Goal: Transaction & Acquisition: Subscribe to service/newsletter

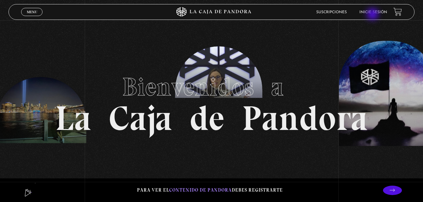
click at [373, 15] on li "Inicie sesión" at bounding box center [373, 12] width 28 height 10
click at [380, 11] on link "Inicie sesión" at bounding box center [373, 12] width 28 height 4
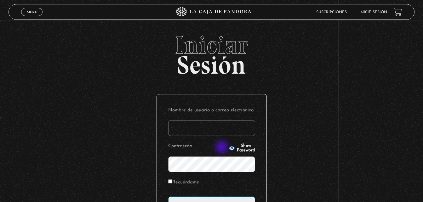
type input "[EMAIL_ADDRESS][DOMAIN_NAME]"
click at [231, 148] on circle "button" at bounding box center [232, 148] width 2 height 2
click at [229, 148] on line "button" at bounding box center [232, 148] width 6 height 6
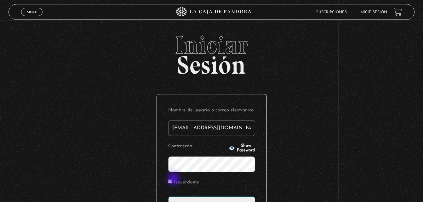
click at [172, 180] on input "Recuérdame" at bounding box center [170, 182] width 4 height 4
checkbox input "true"
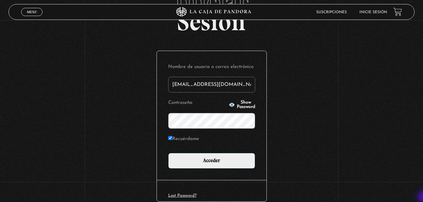
scroll to position [50, 0]
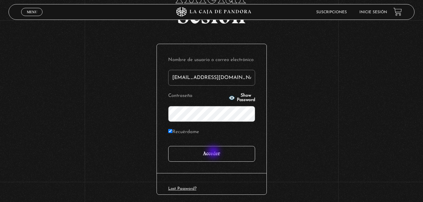
click at [214, 153] on input "Acceder" at bounding box center [211, 154] width 87 height 16
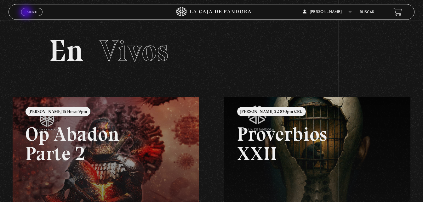
click at [27, 13] on span "Menu" at bounding box center [32, 12] width 10 height 4
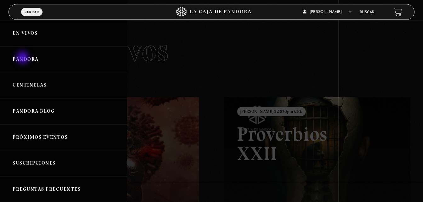
click at [23, 58] on link "Pandora" at bounding box center [63, 59] width 127 height 26
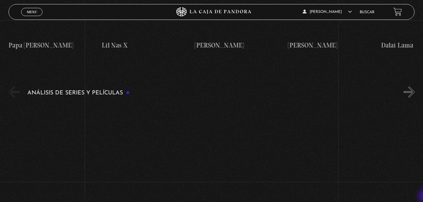
scroll to position [794, 0]
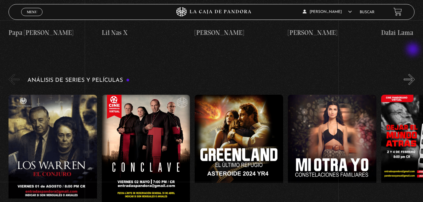
click at [414, 74] on button "»" at bounding box center [409, 79] width 11 height 11
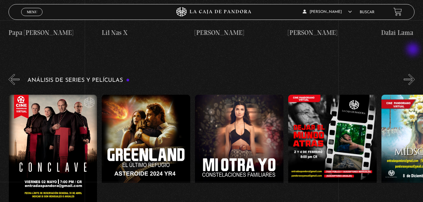
scroll to position [0, 93]
click at [414, 74] on button "»" at bounding box center [409, 79] width 11 height 11
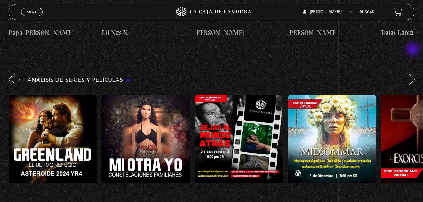
click at [414, 74] on button "»" at bounding box center [409, 79] width 11 height 11
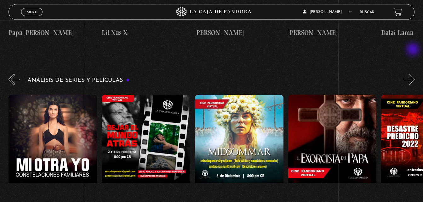
click at [414, 74] on button "»" at bounding box center [409, 79] width 11 height 11
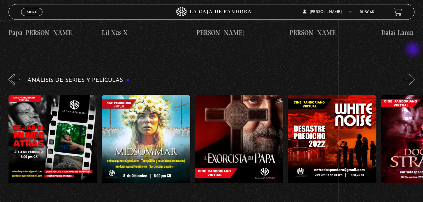
click at [414, 74] on button "»" at bounding box center [409, 79] width 11 height 11
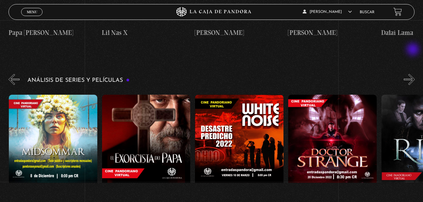
click at [414, 74] on button "»" at bounding box center [409, 79] width 11 height 11
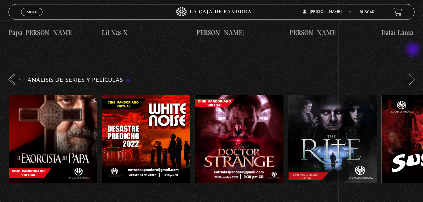
click at [414, 74] on button "»" at bounding box center [409, 79] width 11 height 11
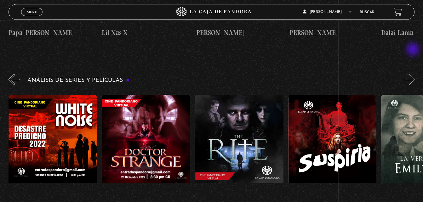
click at [414, 74] on button "»" at bounding box center [409, 79] width 11 height 11
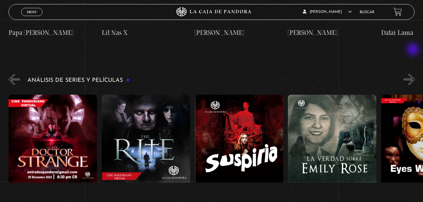
click at [414, 74] on button "»" at bounding box center [409, 79] width 11 height 11
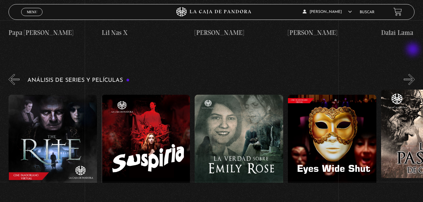
click at [414, 74] on button "»" at bounding box center [409, 79] width 11 height 11
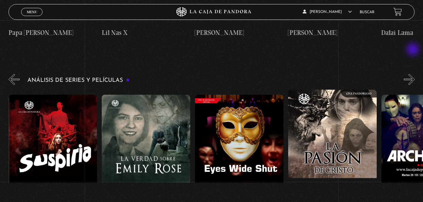
click at [414, 74] on button "»" at bounding box center [409, 79] width 11 height 11
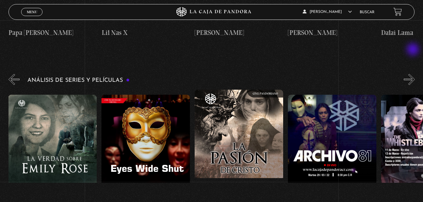
click at [414, 74] on button "»" at bounding box center [409, 79] width 11 height 11
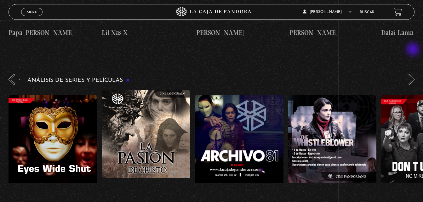
click at [414, 74] on button "»" at bounding box center [409, 79] width 11 height 11
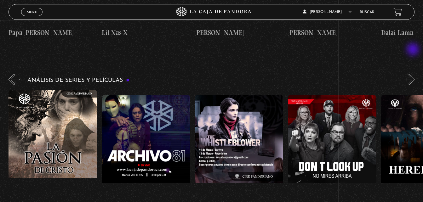
click at [414, 74] on button "»" at bounding box center [409, 79] width 11 height 11
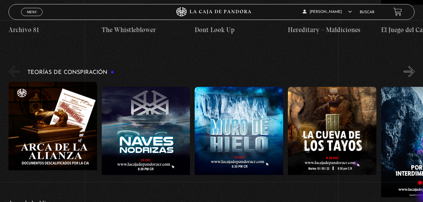
scroll to position [983, 0]
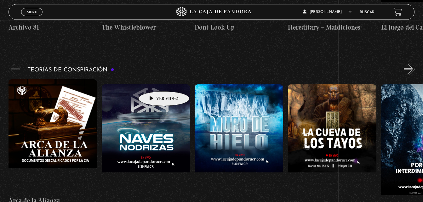
click at [154, 84] on figure at bounding box center [146, 140] width 89 height 113
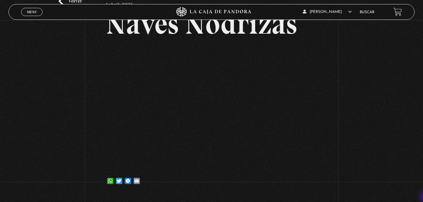
scroll to position [50, 0]
